Goal: Task Accomplishment & Management: Manage account settings

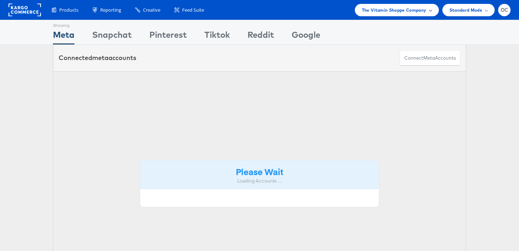
click at [427, 11] on div "The Vitamin Shoppe Company" at bounding box center [397, 9] width 70 height 7
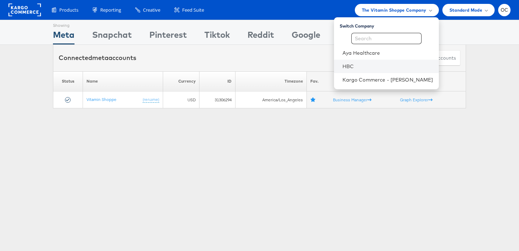
click at [371, 62] on li "HBC" at bounding box center [386, 66] width 105 height 13
click at [364, 66] on link "HBC" at bounding box center [387, 66] width 91 height 7
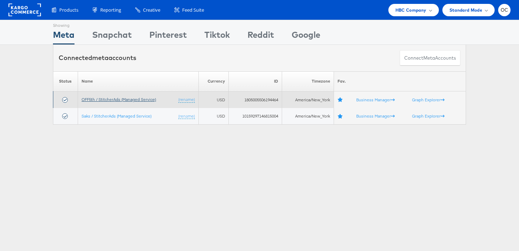
click at [122, 100] on link "OFF5th / StitcherAds (Managed Service)" at bounding box center [119, 99] width 74 height 5
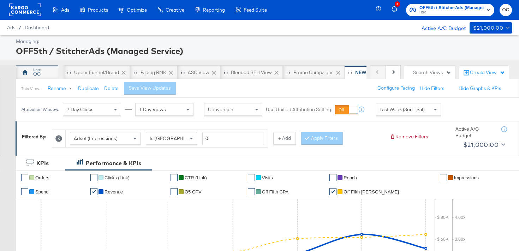
click at [48, 78] on div "OC" at bounding box center [37, 72] width 42 height 14
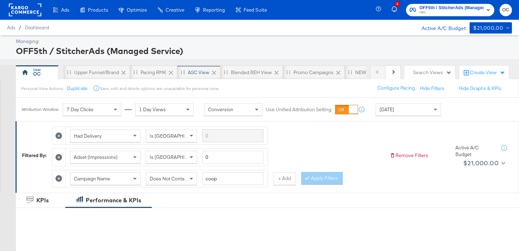
click at [186, 67] on div "ASC View" at bounding box center [198, 72] width 43 height 14
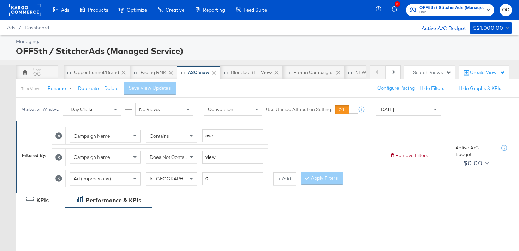
click at [404, 106] on div "[DATE]" at bounding box center [408, 109] width 65 height 12
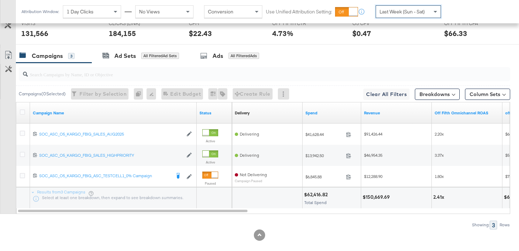
scroll to position [379, 0]
